Goal: Task Accomplishment & Management: Use online tool/utility

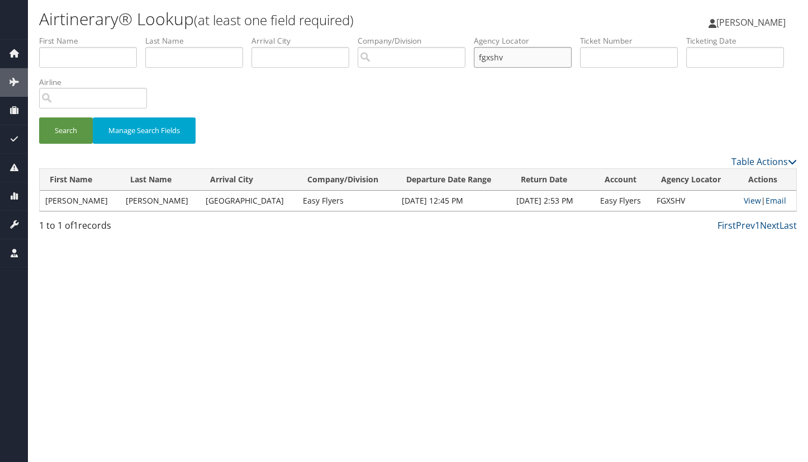
drag, startPoint x: 520, startPoint y: 56, endPoint x: 435, endPoint y: 64, distance: 85.4
click at [435, 35] on ul "First Name Last Name Departure City Arrival City Company/Division Airport/City …" at bounding box center [418, 35] width 758 height 0
paste input "FWBNMK"
type input "FWBNMK"
click at [39, 117] on button "Search" at bounding box center [66, 130] width 54 height 26
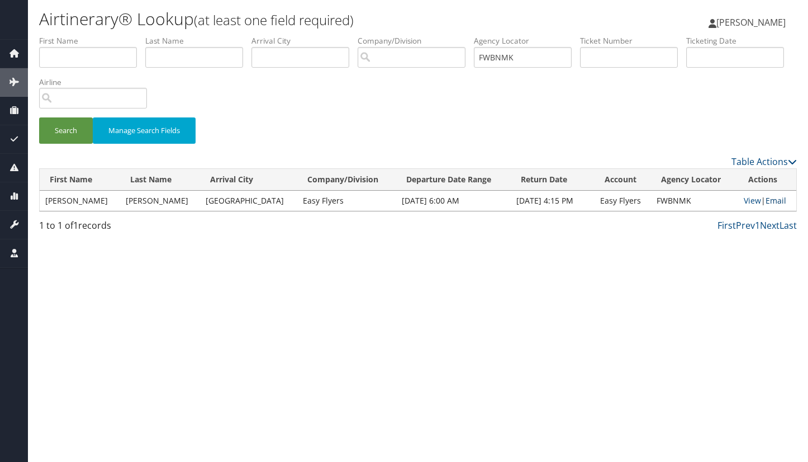
click at [770, 201] on link "Email" at bounding box center [776, 200] width 21 height 11
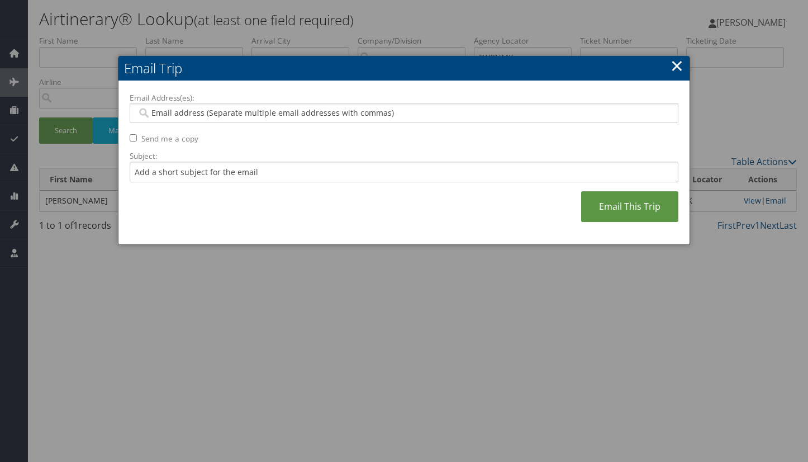
click at [279, 116] on input "Email Address(es):" at bounding box center [404, 112] width 534 height 11
type input "saudia"
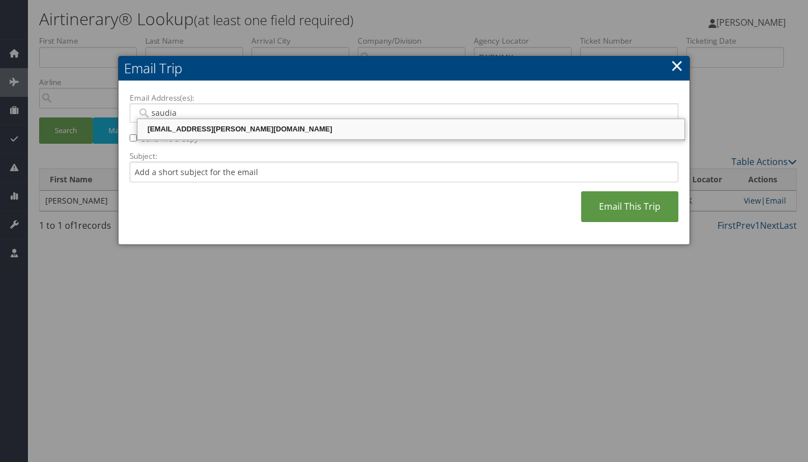
click at [249, 129] on div "saudia.teja@easyflyers.com" at bounding box center [411, 129] width 544 height 11
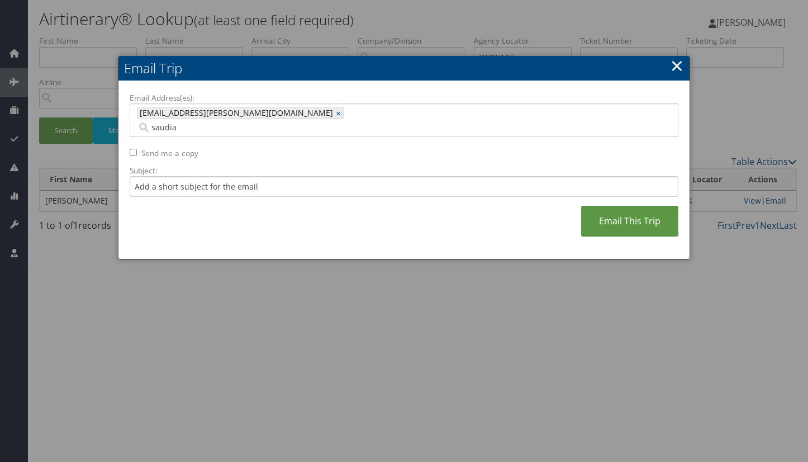
type input "saudia.teja@easyflyers.com"
type input "adrian"
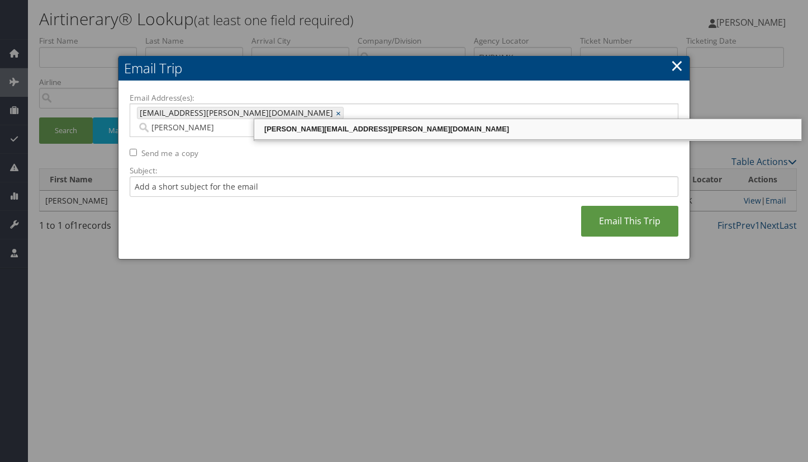
click at [282, 130] on div "ADRIAN.SANCHEZ@EASYFLYERS.COM" at bounding box center [528, 129] width 544 height 11
type input "saudia.teja@easyflyers.com, ADRIAN.SANCHEZ@EASYFLYERS.COM"
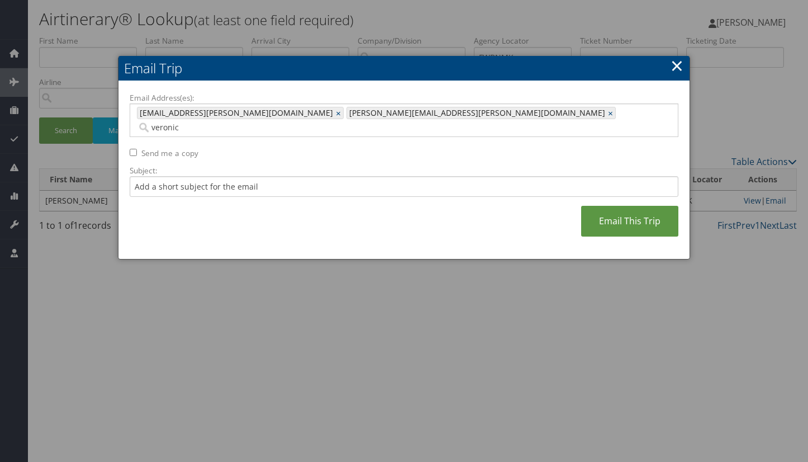
type input "veronica"
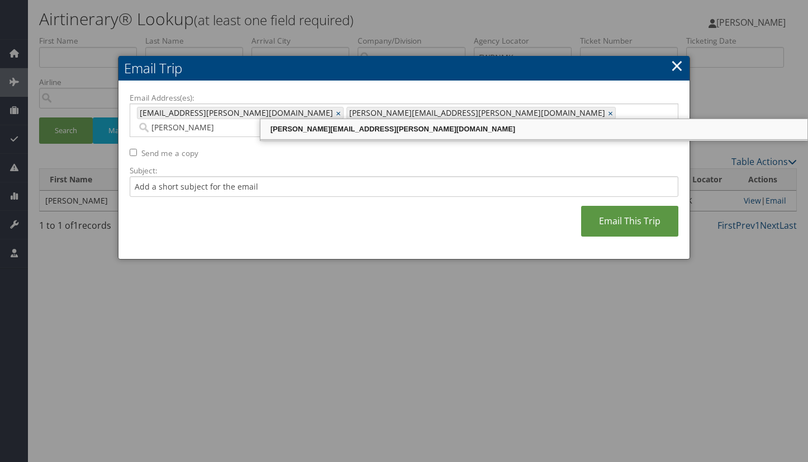
click at [312, 127] on div "Veronica.sanchez@easyflyers.com" at bounding box center [534, 129] width 544 height 11
type input "saudia.teja@easyflyers.com, ADRIAN.SANCHEZ@EASYFLYERS.COM, Veronica.sanchez@eas…"
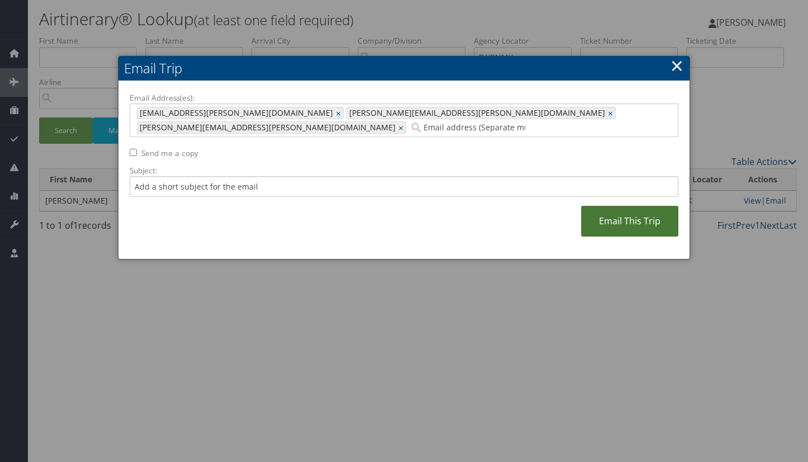
click at [613, 206] on link "Email This Trip" at bounding box center [629, 221] width 97 height 31
